Goal: Find specific page/section: Find specific page/section

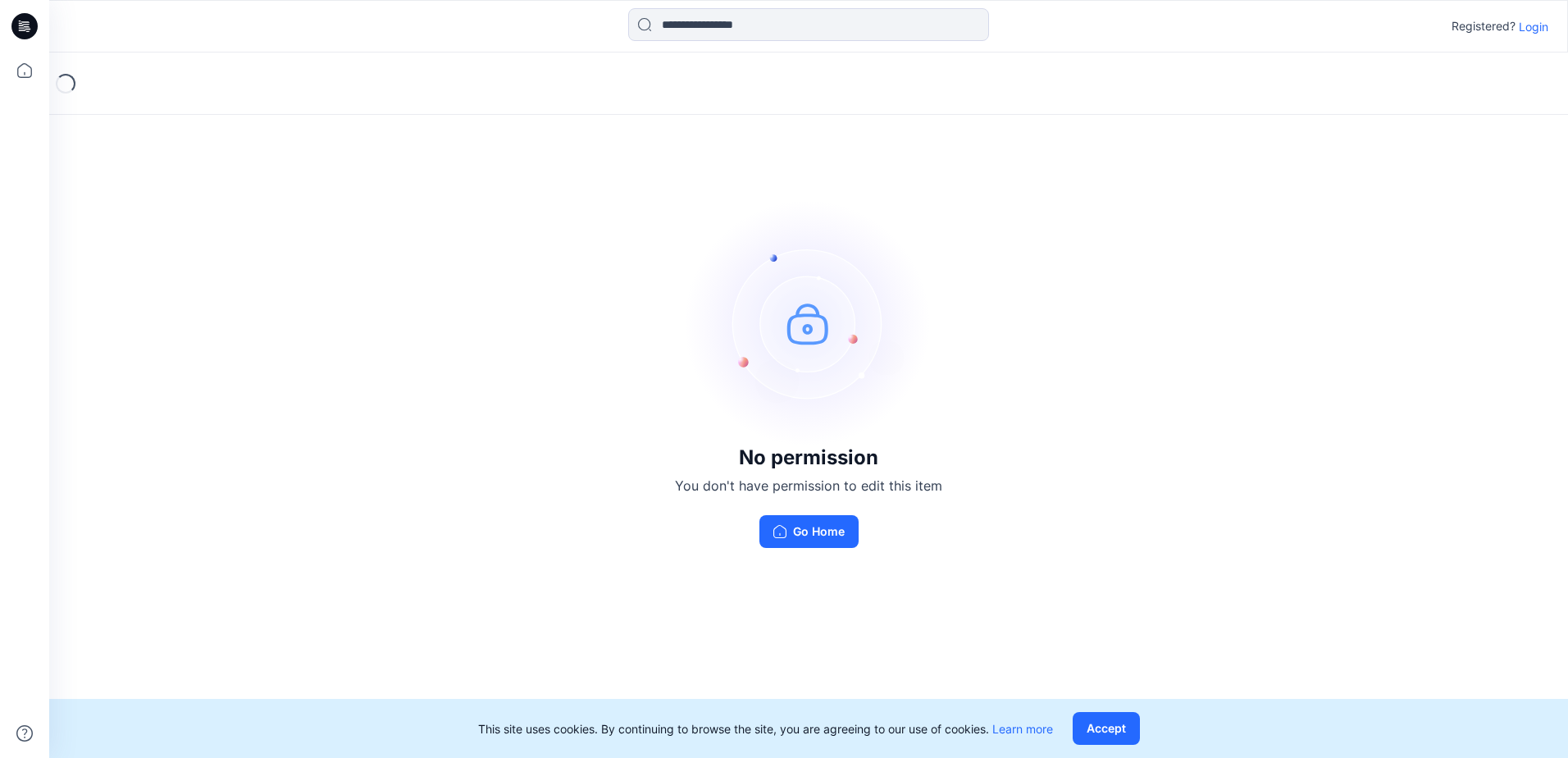
click at [1528, 30] on p "Login" at bounding box center [1534, 26] width 30 height 18
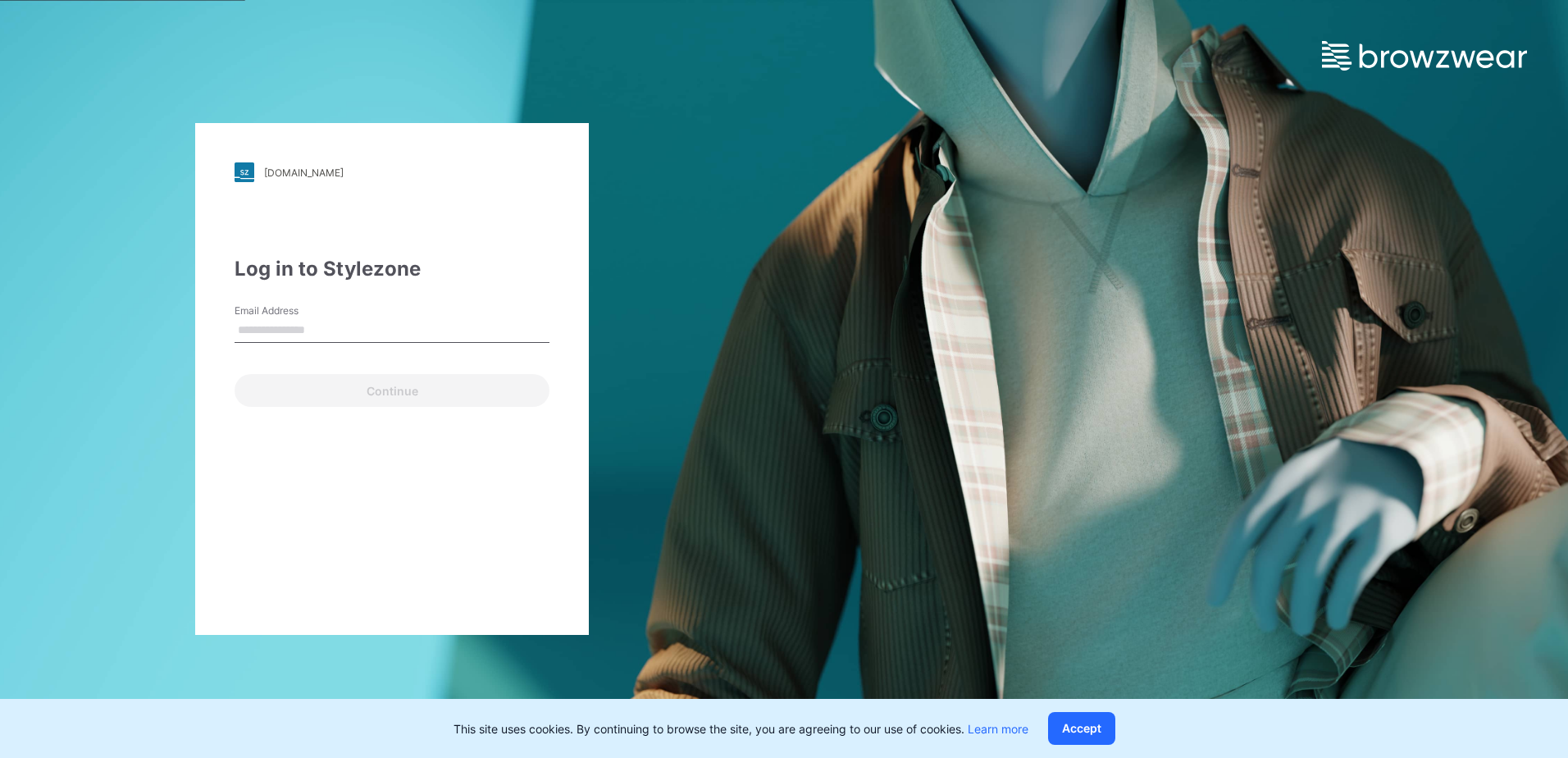
click at [287, 334] on input "Email Address" at bounding box center [392, 330] width 315 height 25
type input "**********"
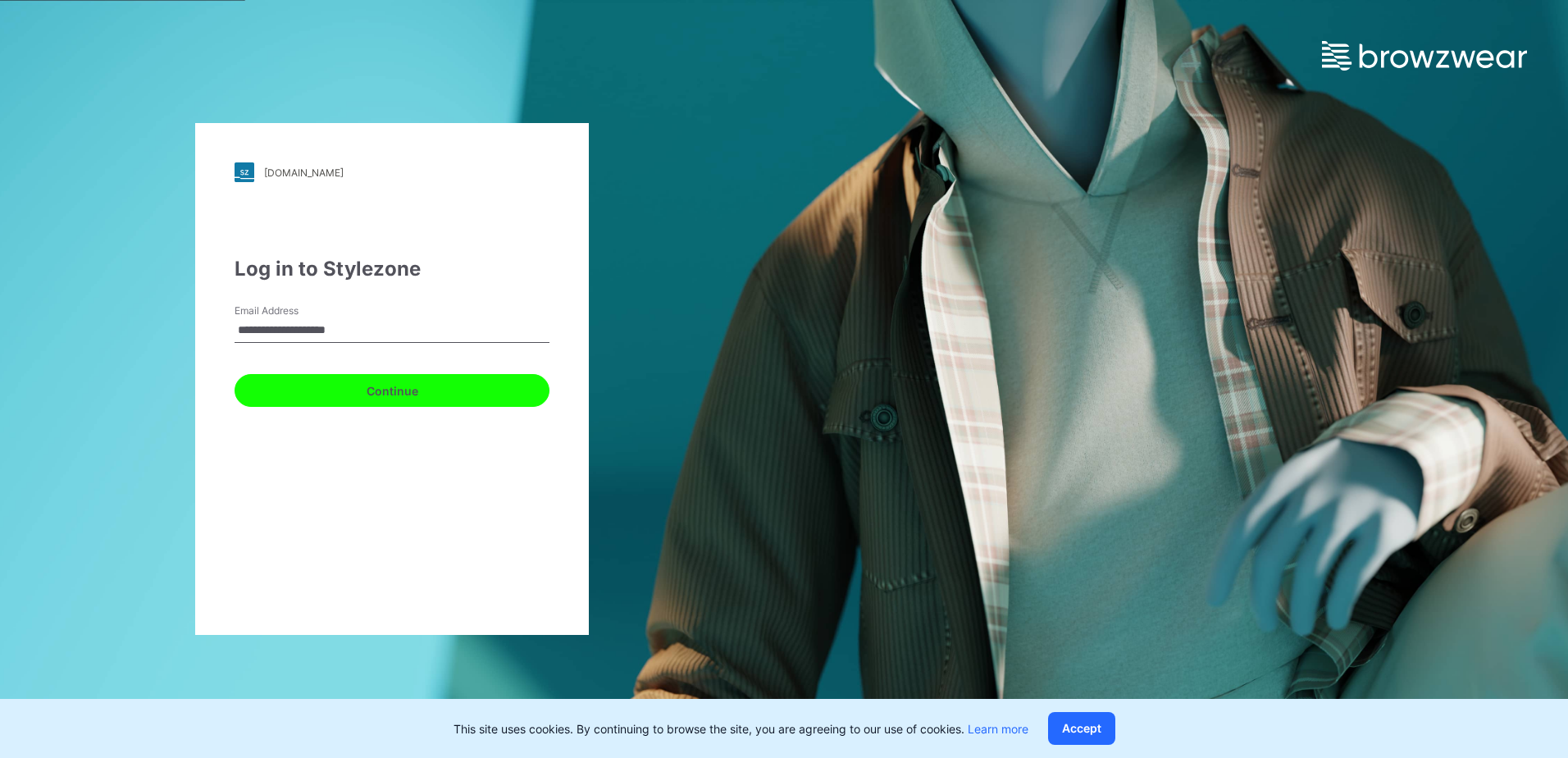
click at [311, 397] on button "Continue" at bounding box center [392, 390] width 315 height 33
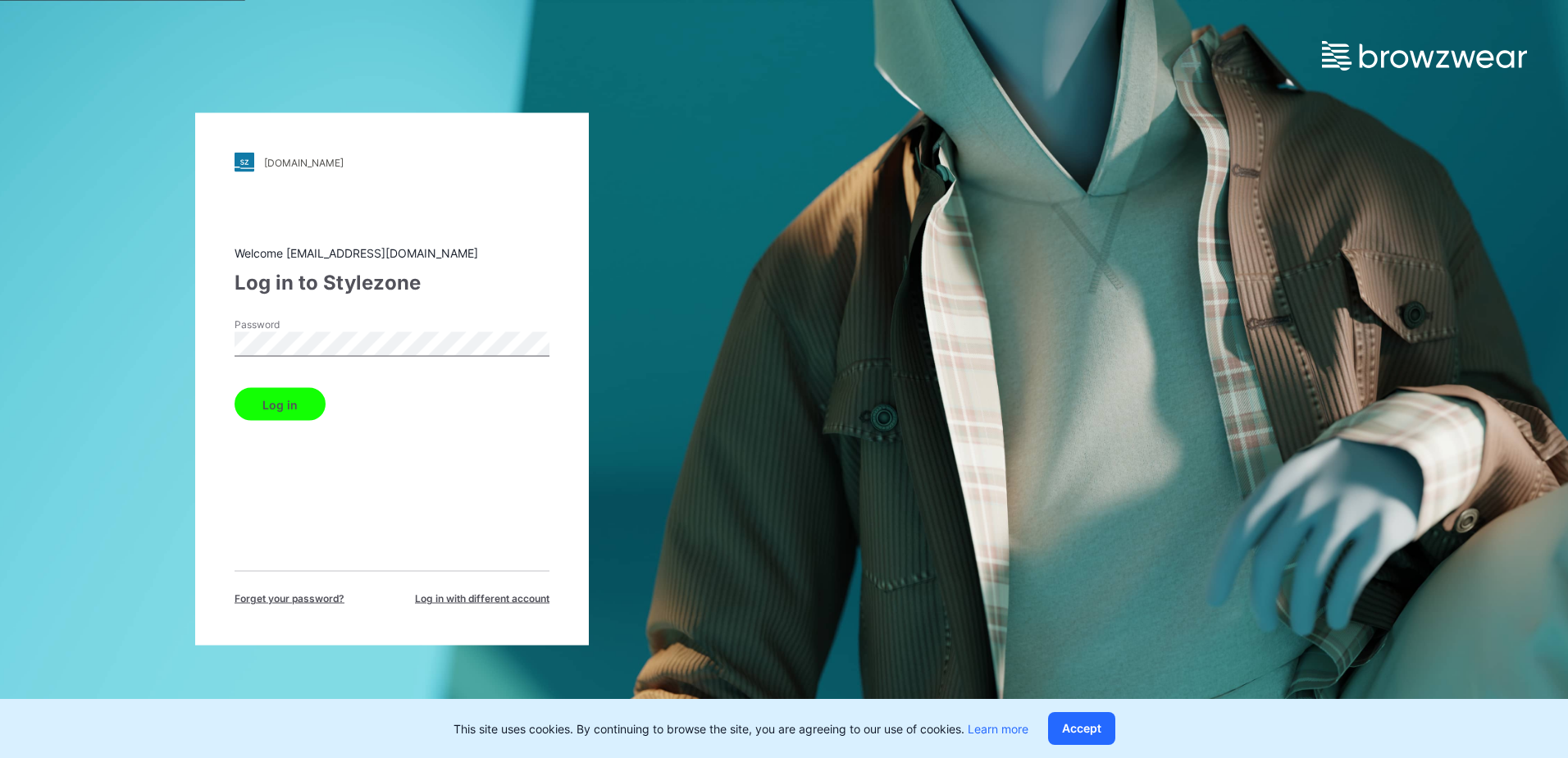
click at [282, 424] on div "Welcome [EMAIL_ADDRESS][DOMAIN_NAME] Log in to Stylezone Password Log in Forget…" at bounding box center [392, 425] width 315 height 362
click at [285, 407] on button "Log in" at bounding box center [279, 404] width 91 height 33
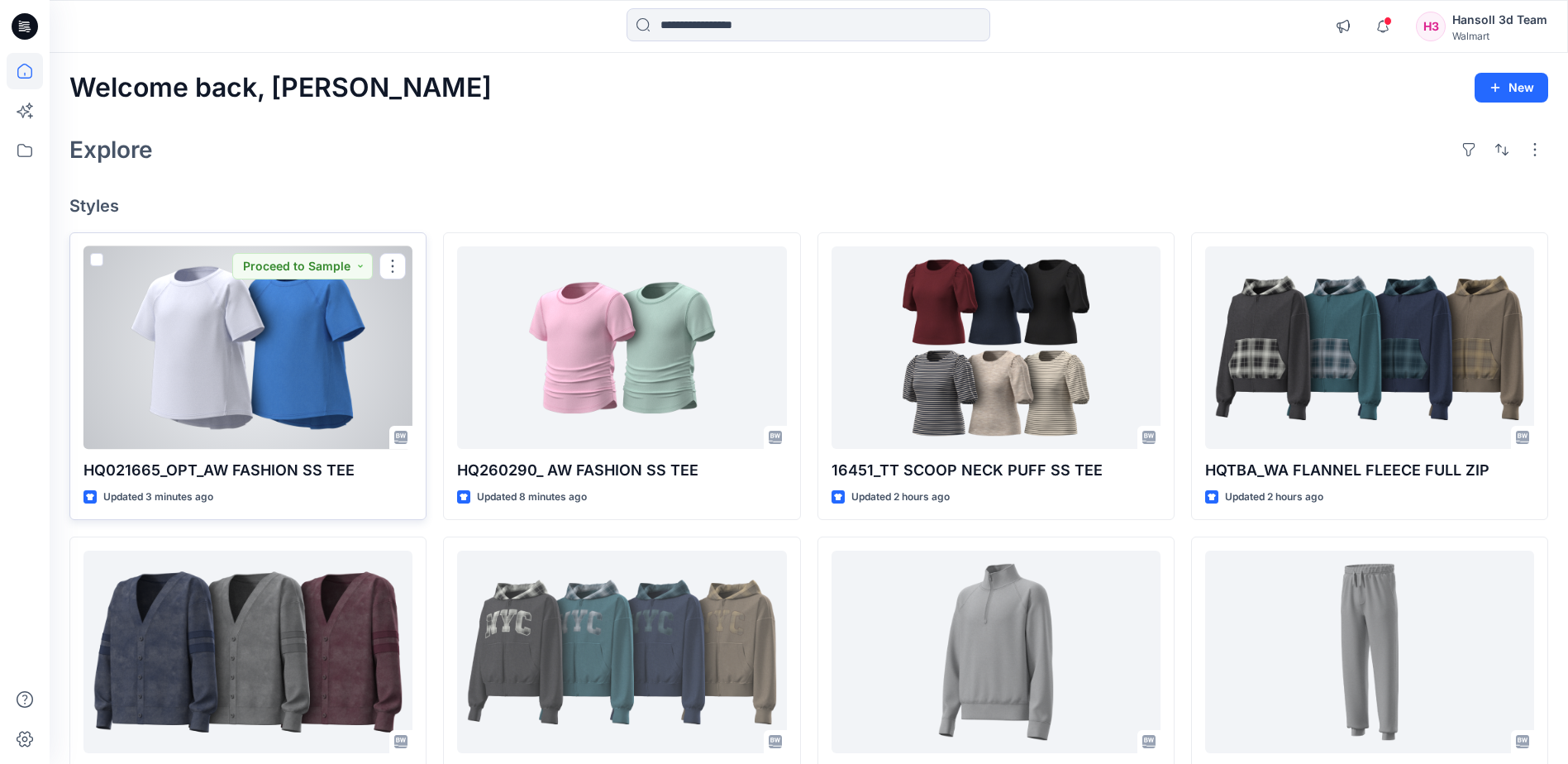
click at [224, 476] on p "HQ021665_OPT_AW FASHION SS TEE" at bounding box center [248, 470] width 329 height 23
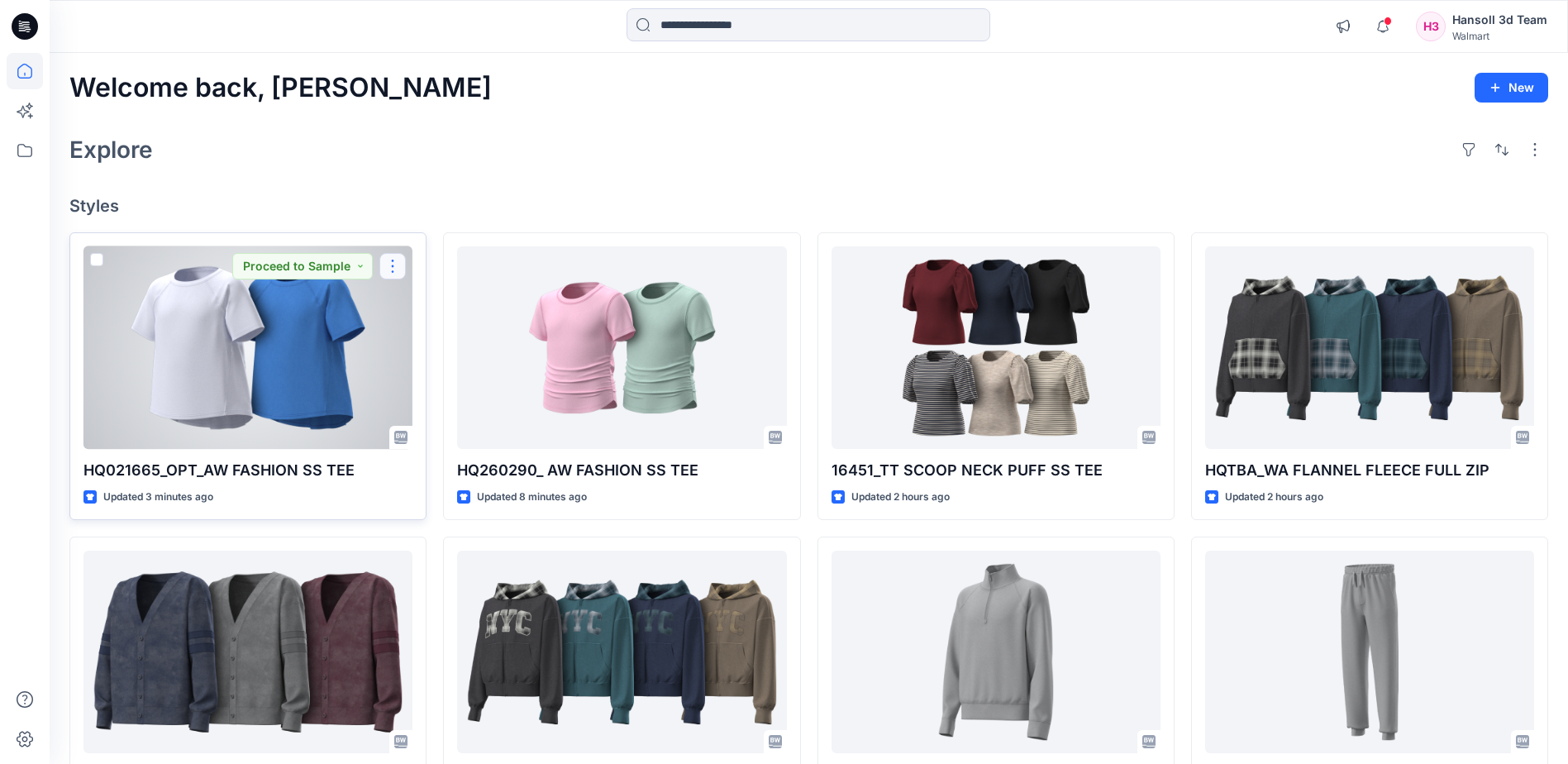
click at [386, 264] on button "button" at bounding box center [392, 266] width 27 height 27
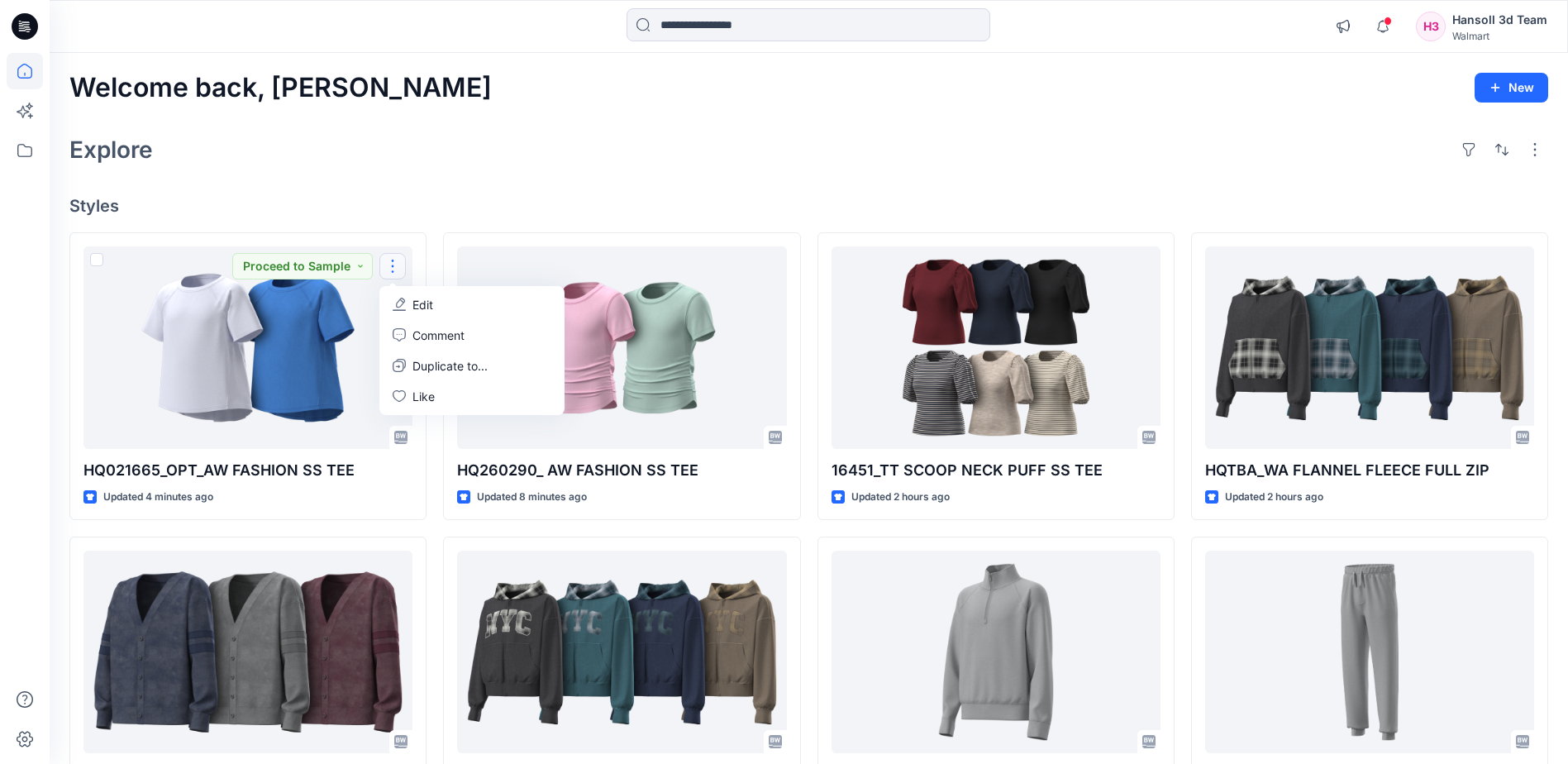
click at [864, 156] on div "Explore" at bounding box center [808, 149] width 1478 height 40
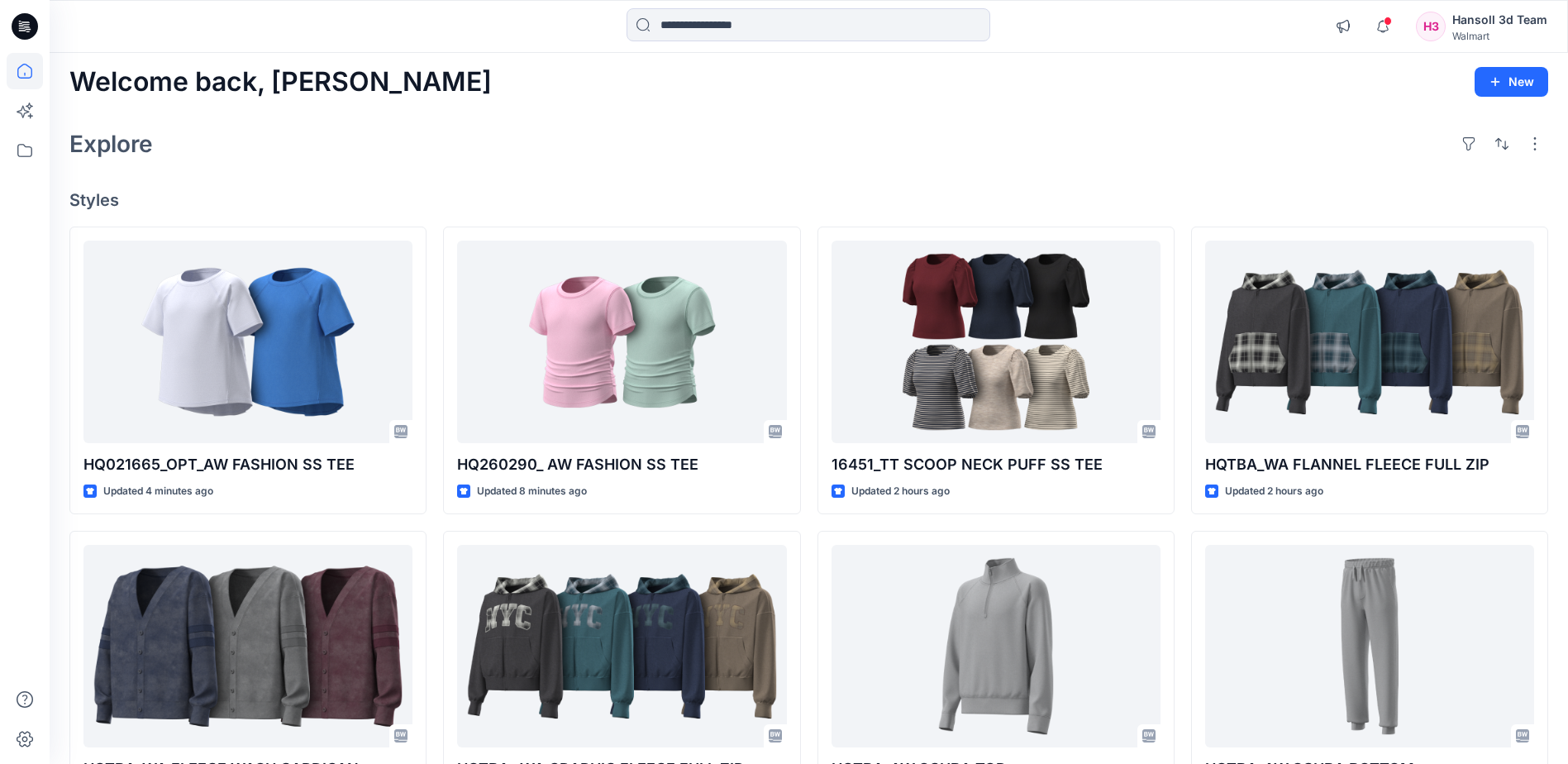
scroll to position [199, 0]
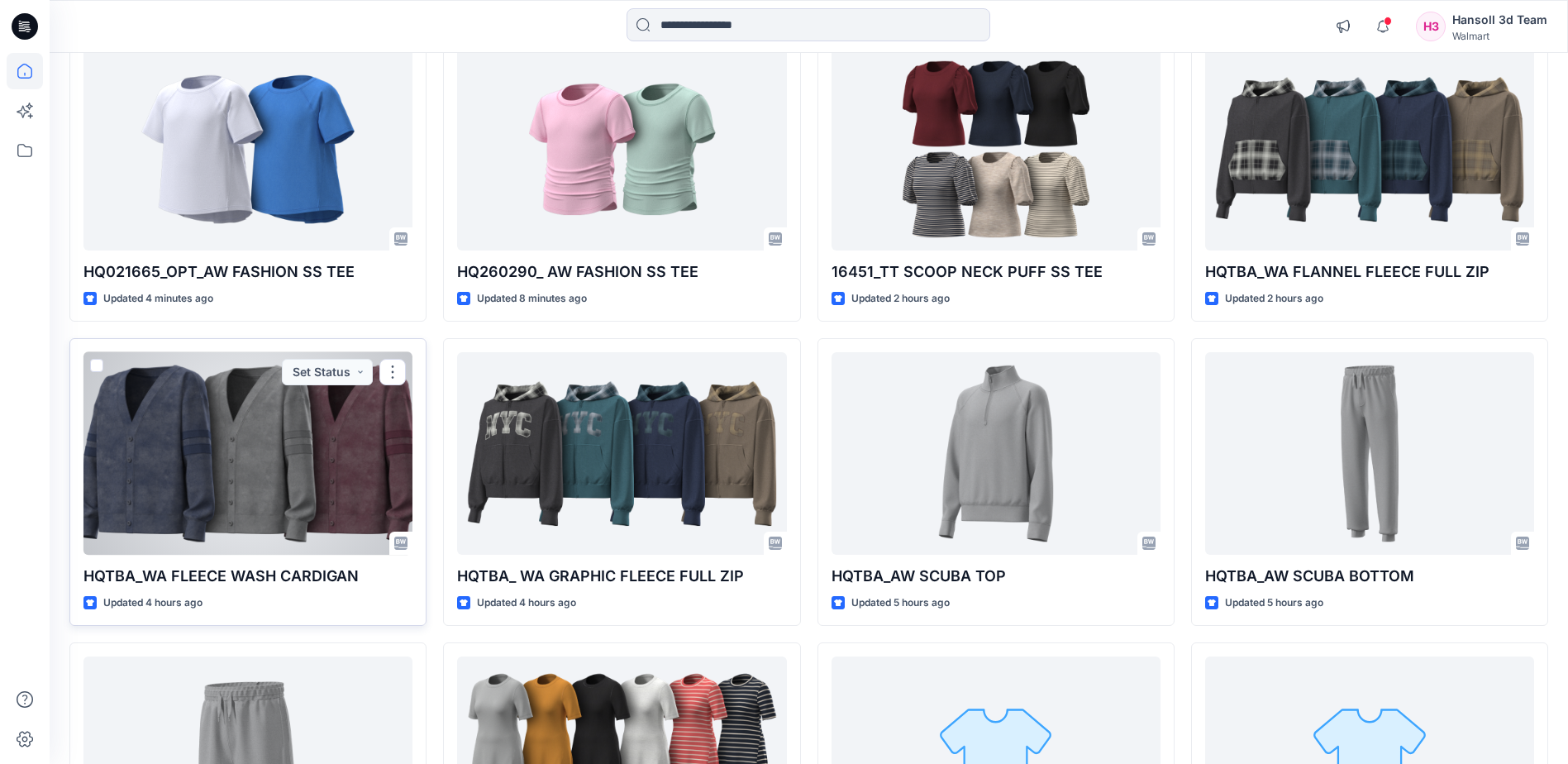
click at [276, 495] on div at bounding box center [248, 453] width 329 height 202
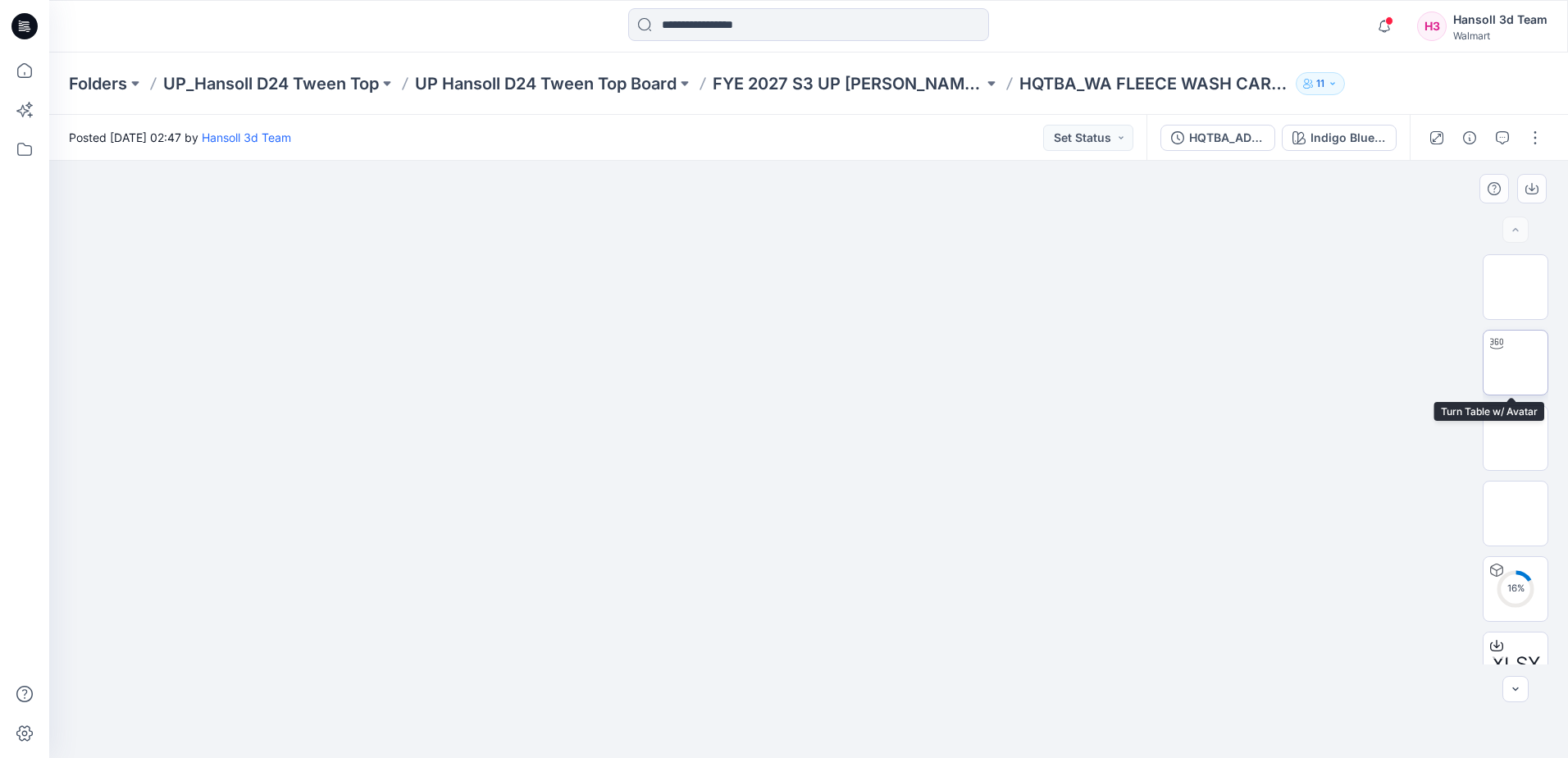
click at [1515, 363] on img at bounding box center [1515, 363] width 0 height 0
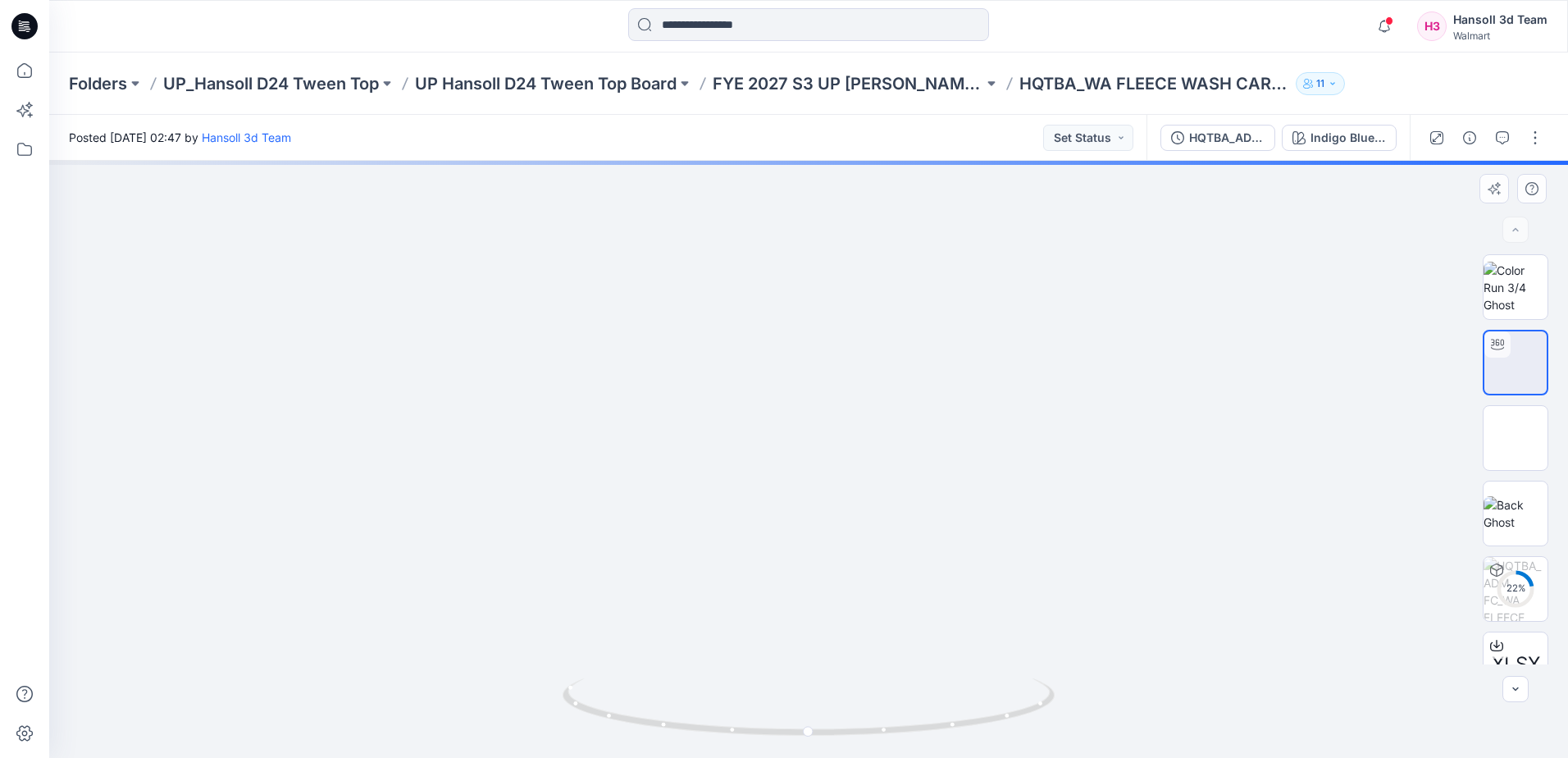
drag, startPoint x: 822, startPoint y: 483, endPoint x: 820, endPoint y: 568, distance: 85.0
click at [820, 568] on img at bounding box center [796, 307] width 1725 height 902
drag, startPoint x: 895, startPoint y: 554, endPoint x: 1120, endPoint y: 477, distance: 237.8
click at [1120, 477] on img at bounding box center [1034, 208] width 2175 height 1100
drag, startPoint x: 809, startPoint y: 734, endPoint x: 710, endPoint y: 719, distance: 100.1
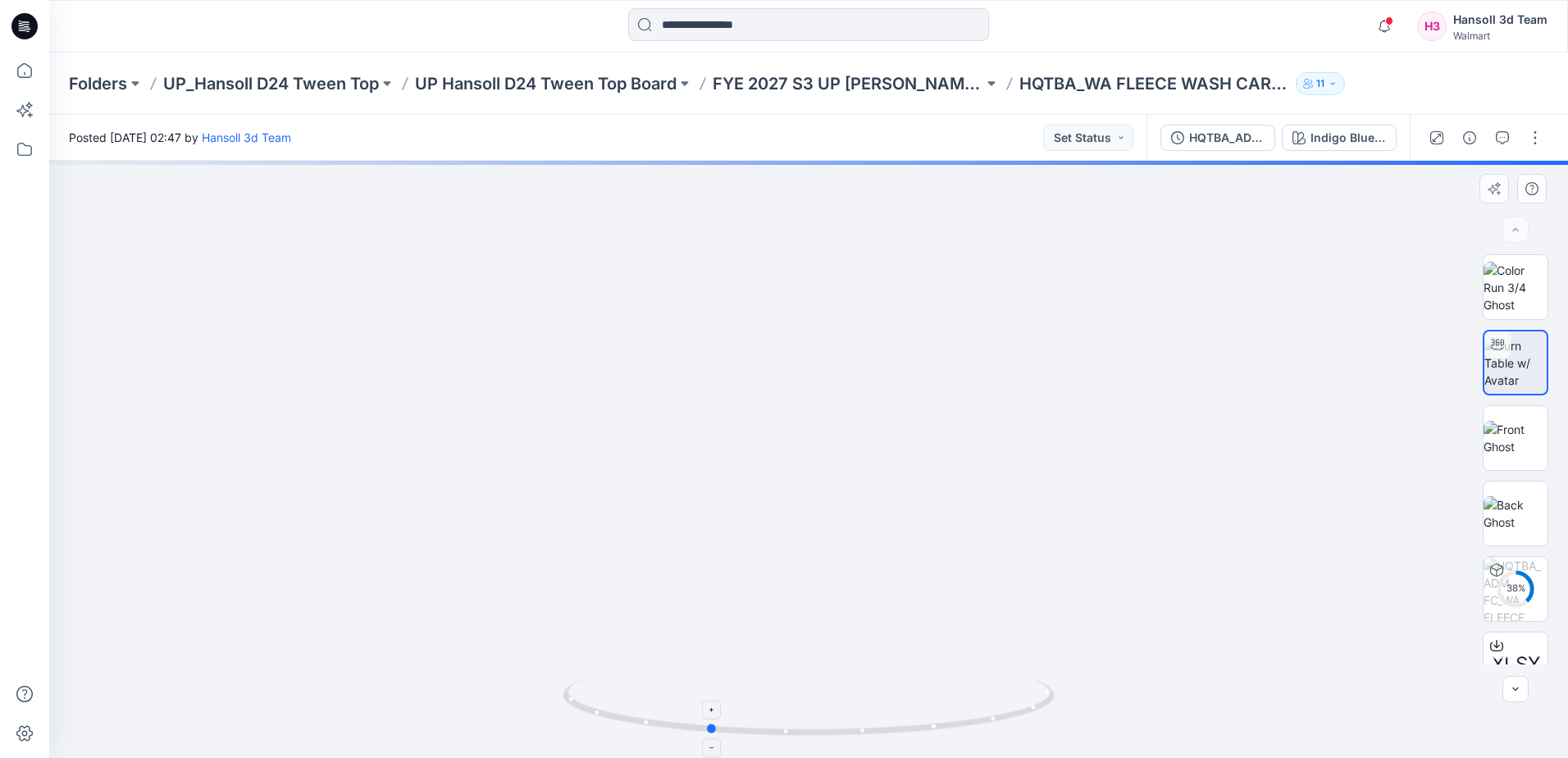
click at [710, 719] on icon at bounding box center [810, 709] width 496 height 62
click at [780, 81] on p "FYE 2027 S3 UP [PERSON_NAME] TOP" at bounding box center [847, 84] width 270 height 23
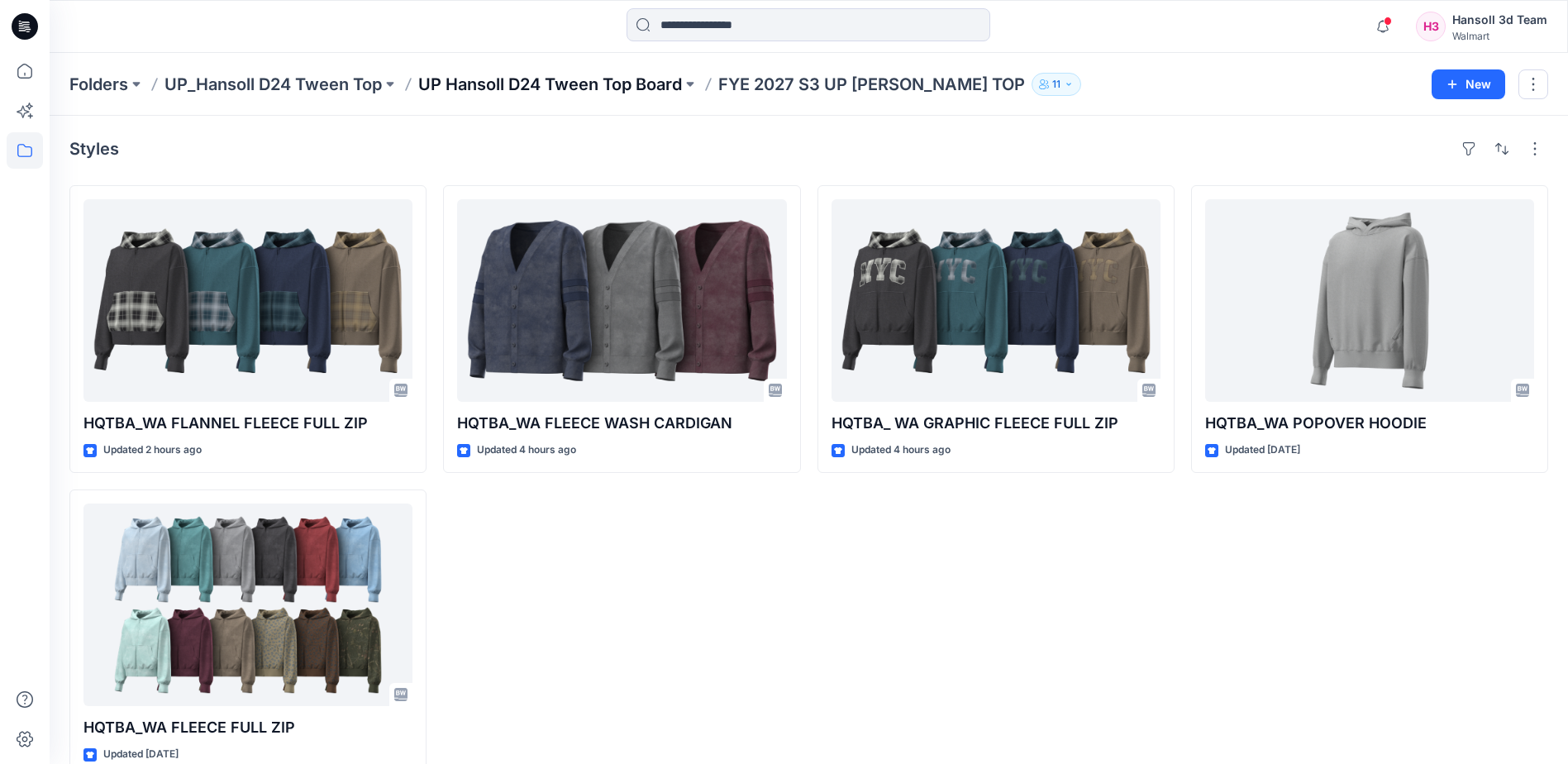
click at [596, 88] on p "UP Hansoll D24 Tween Top Board" at bounding box center [549, 84] width 264 height 23
